Goal: Navigation & Orientation: Understand site structure

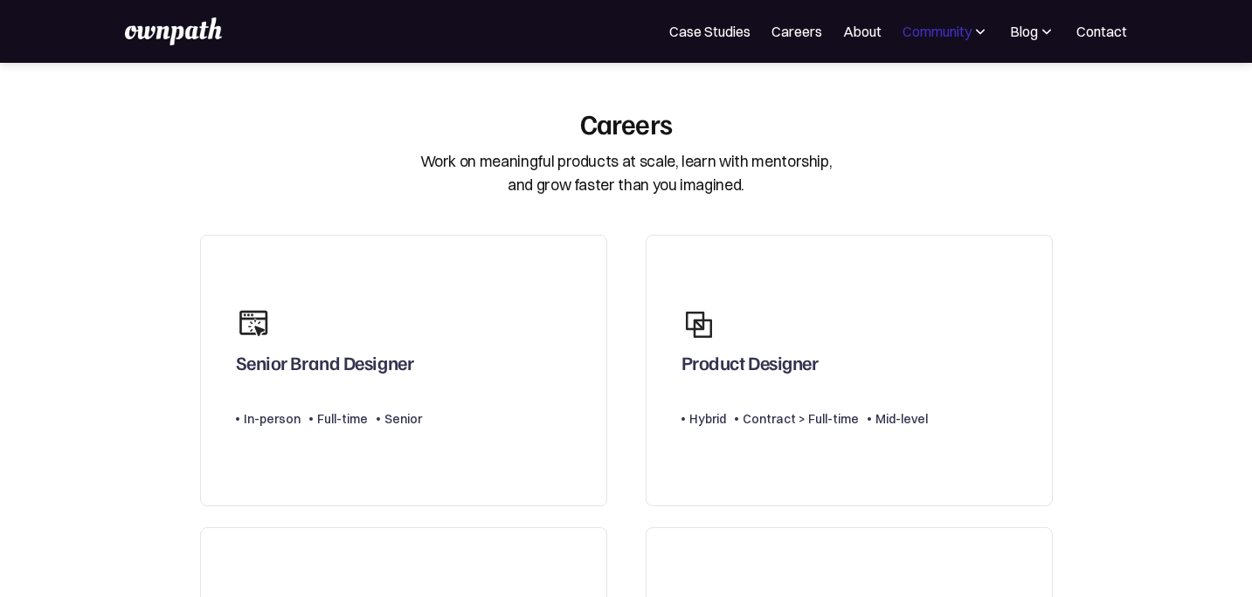
click at [942, 40] on div "Community" at bounding box center [936, 31] width 69 height 21
click at [849, 28] on link "About" at bounding box center [862, 31] width 38 height 21
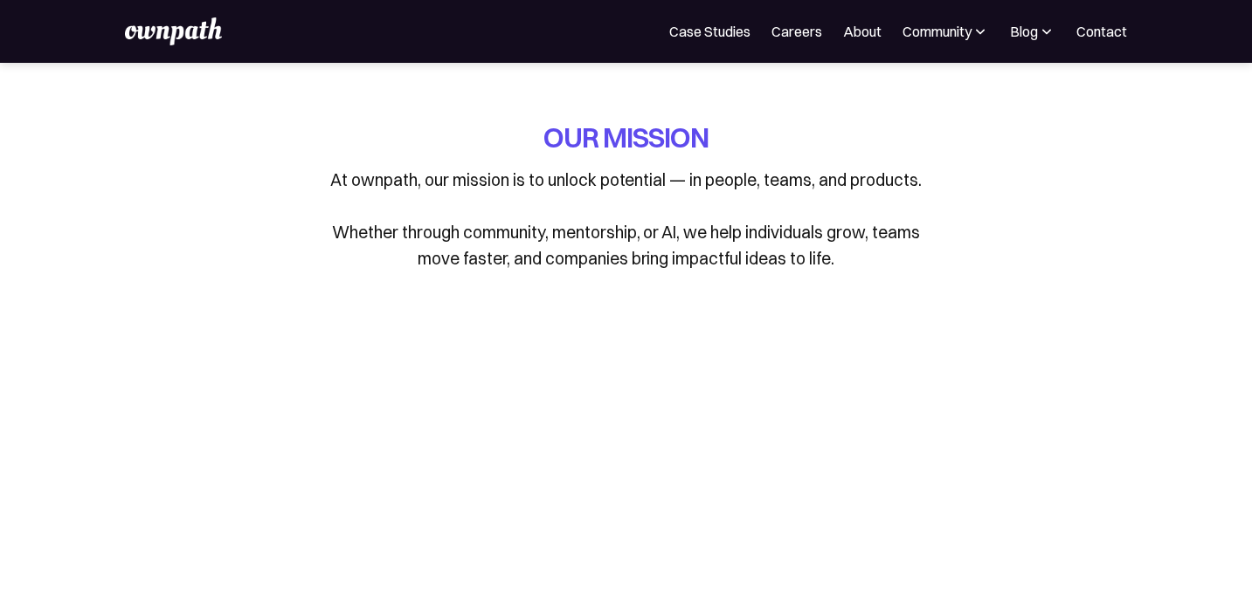
click at [199, 38] on img at bounding box center [173, 31] width 96 height 28
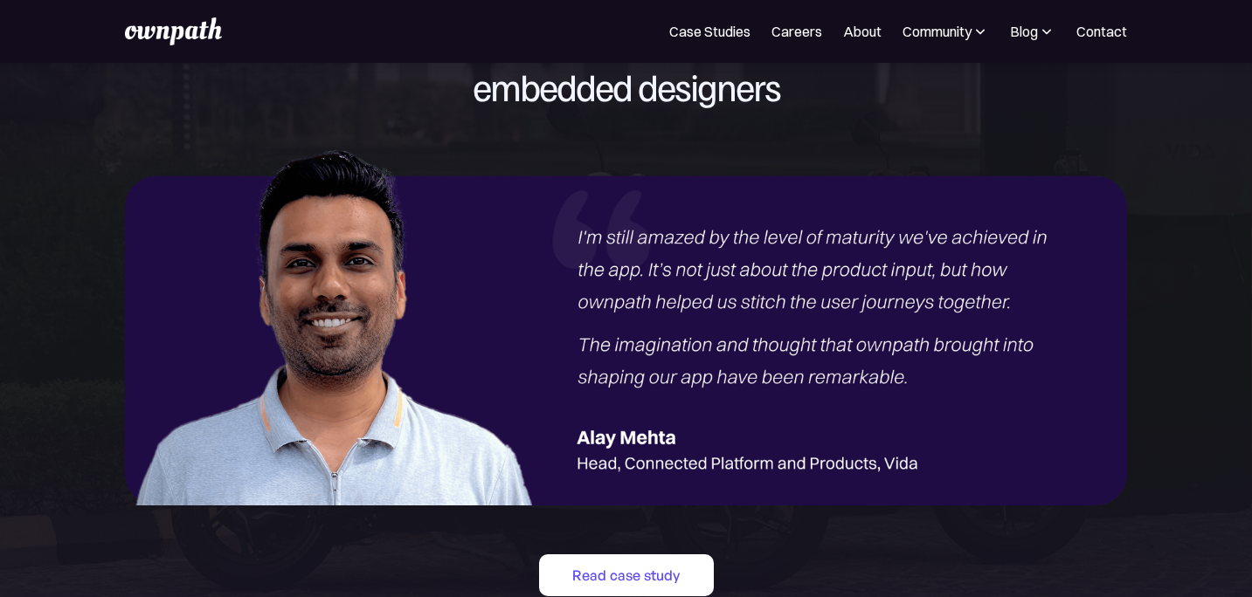
scroll to position [2048, 0]
